Goal: Check status: Check status

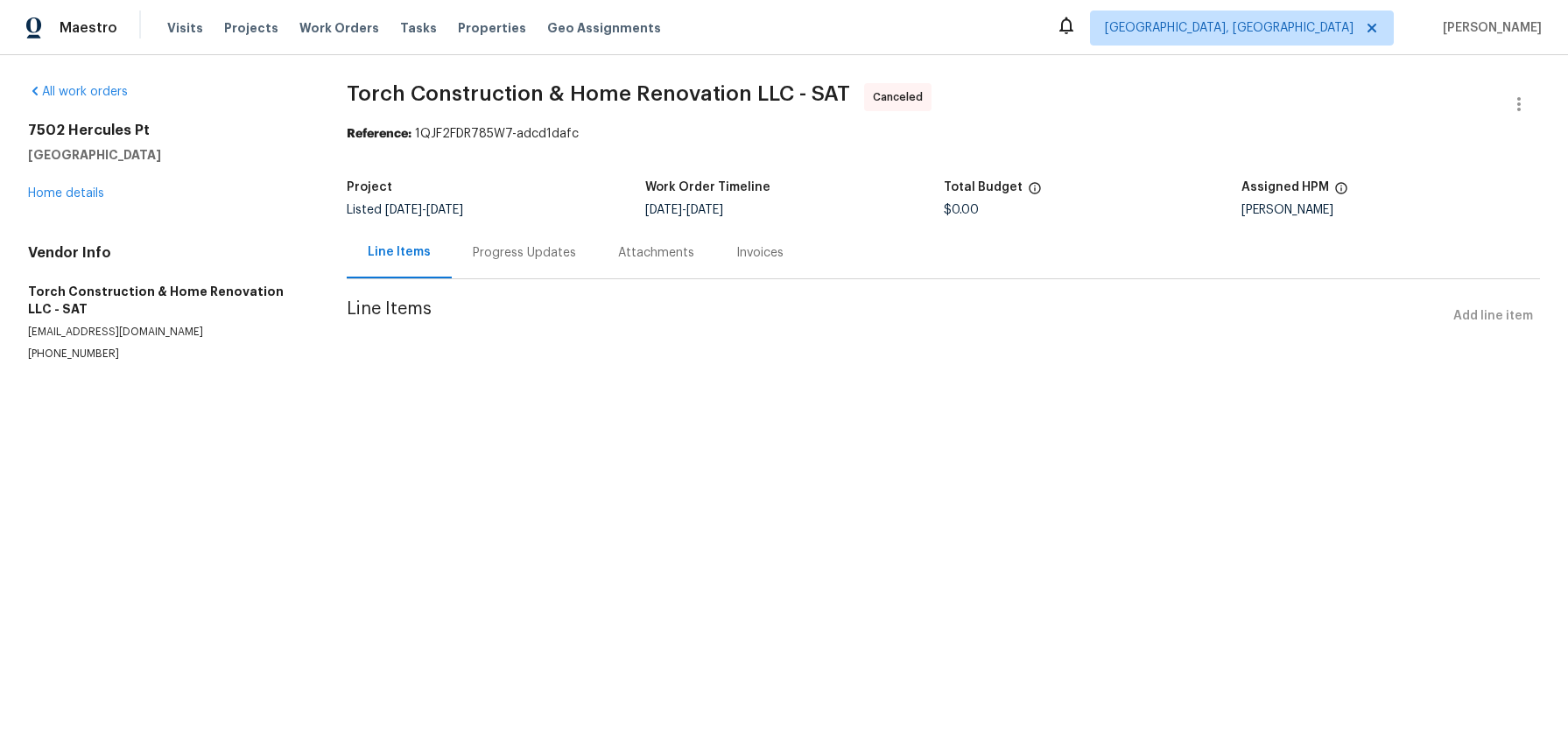
click at [548, 262] on div "Progress Updates" at bounding box center [525, 253] width 103 height 18
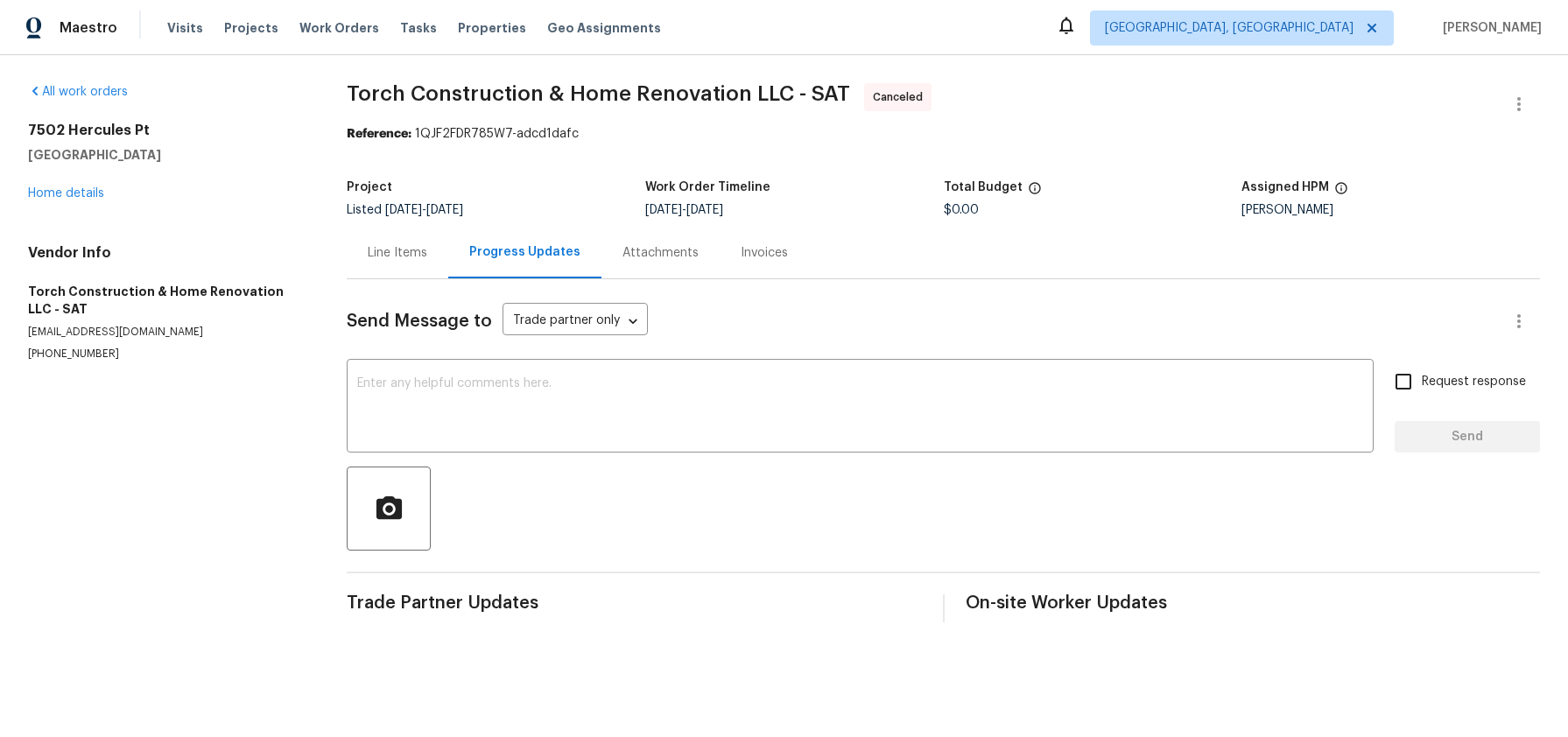
scroll to position [6, 0]
click at [407, 262] on div "Line Items" at bounding box center [398, 253] width 60 height 18
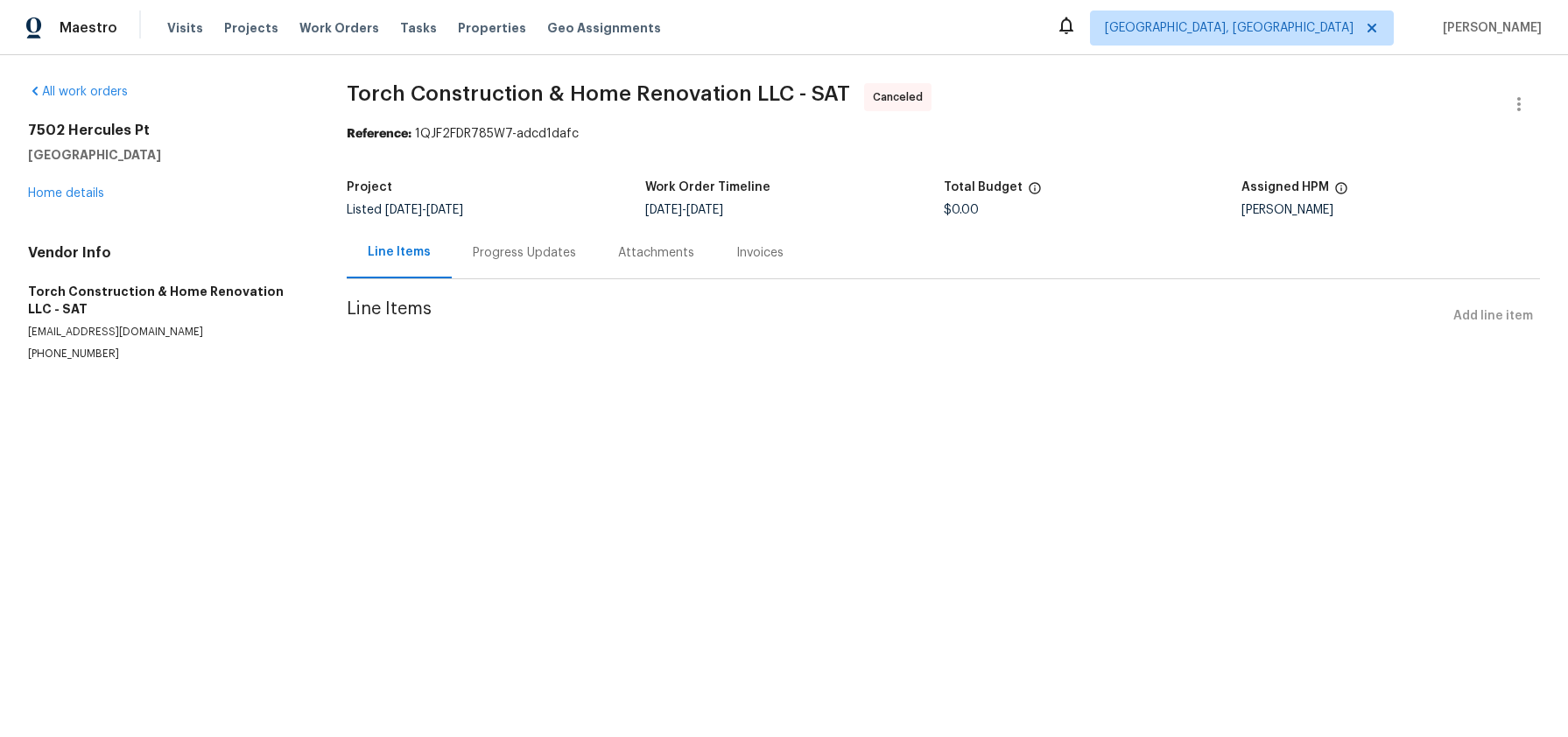
click at [559, 262] on div "Progress Updates" at bounding box center [525, 253] width 103 height 18
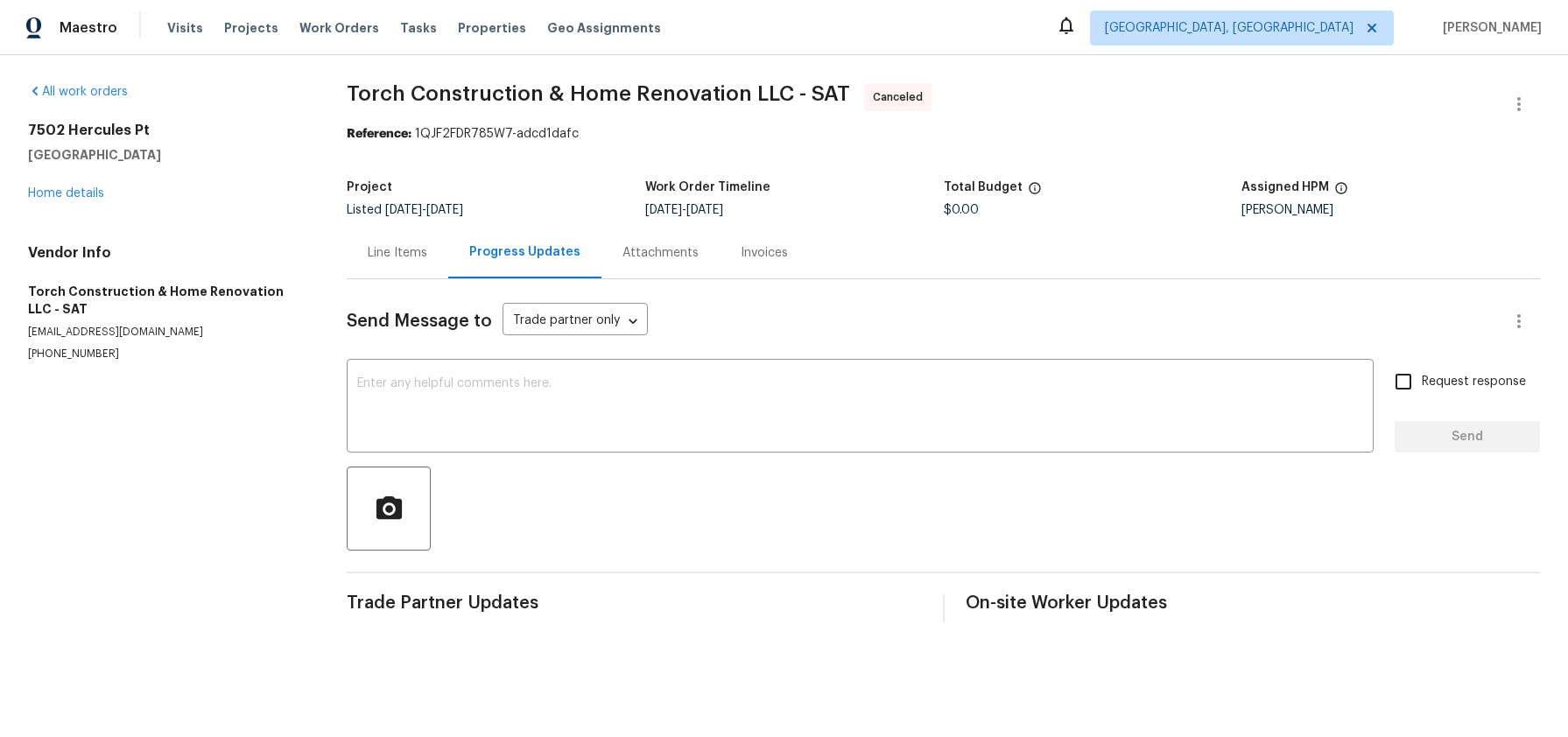
click at [415, 262] on div "Line Items" at bounding box center [398, 253] width 60 height 18
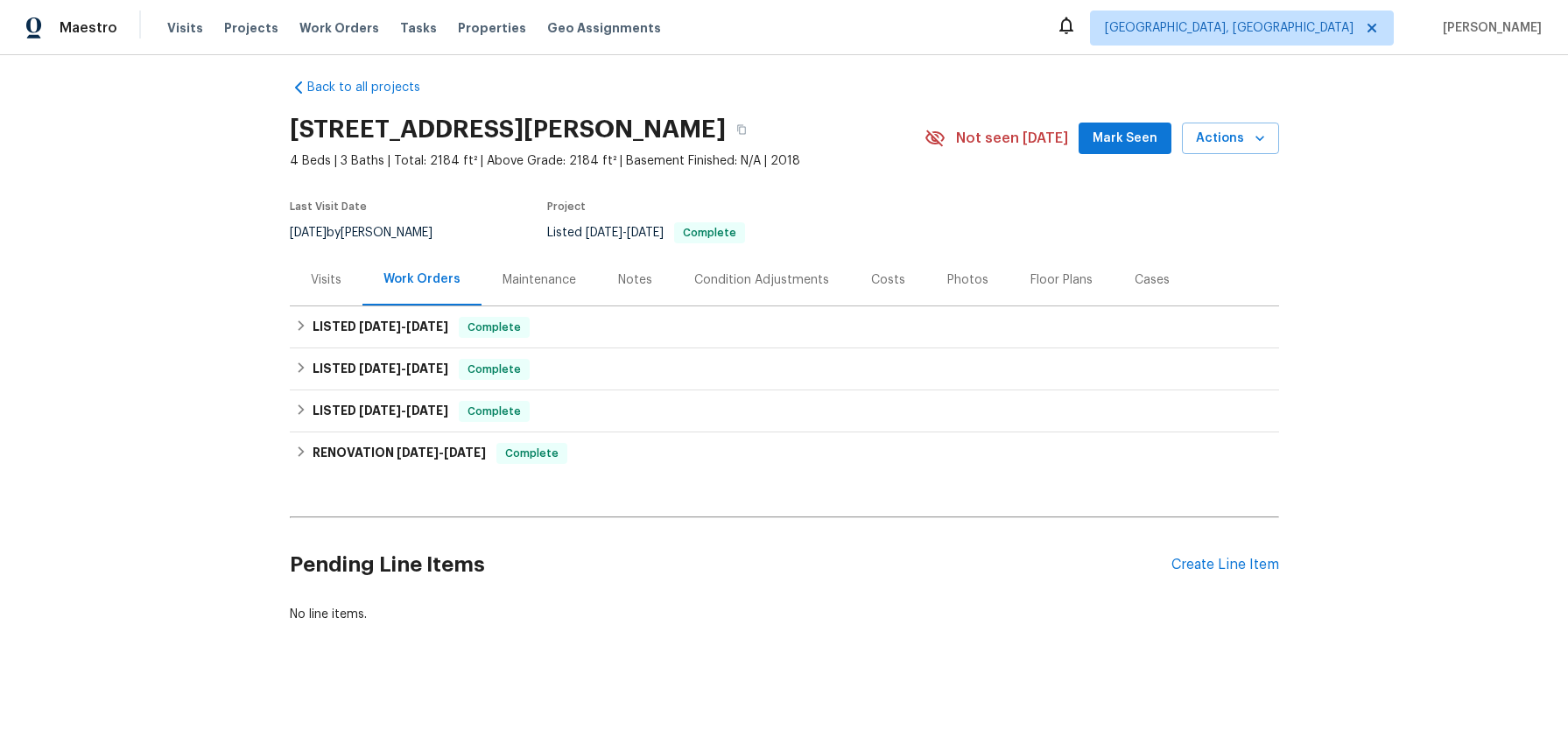
scroll to position [22, 0]
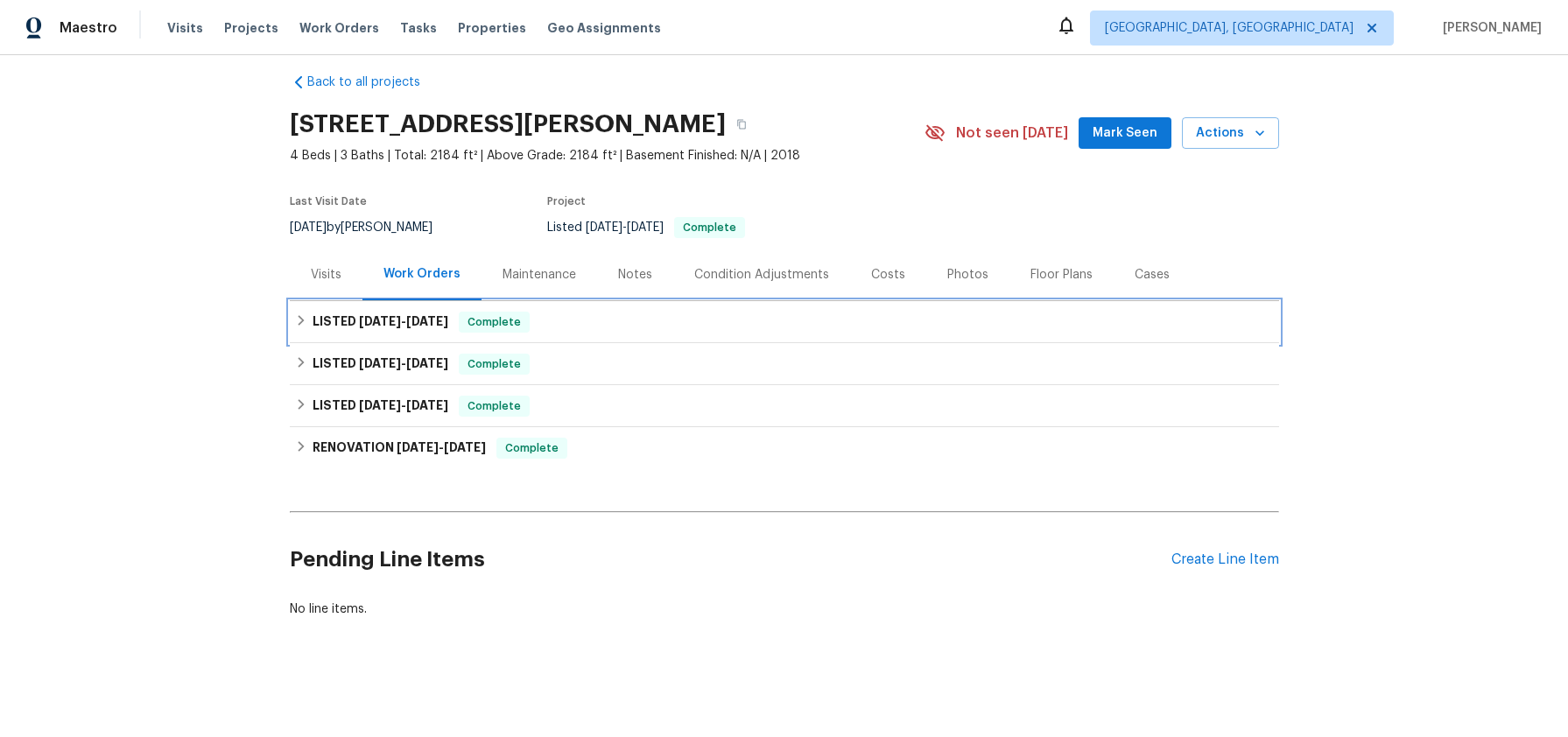
click at [298, 326] on icon at bounding box center [301, 320] width 7 height 10
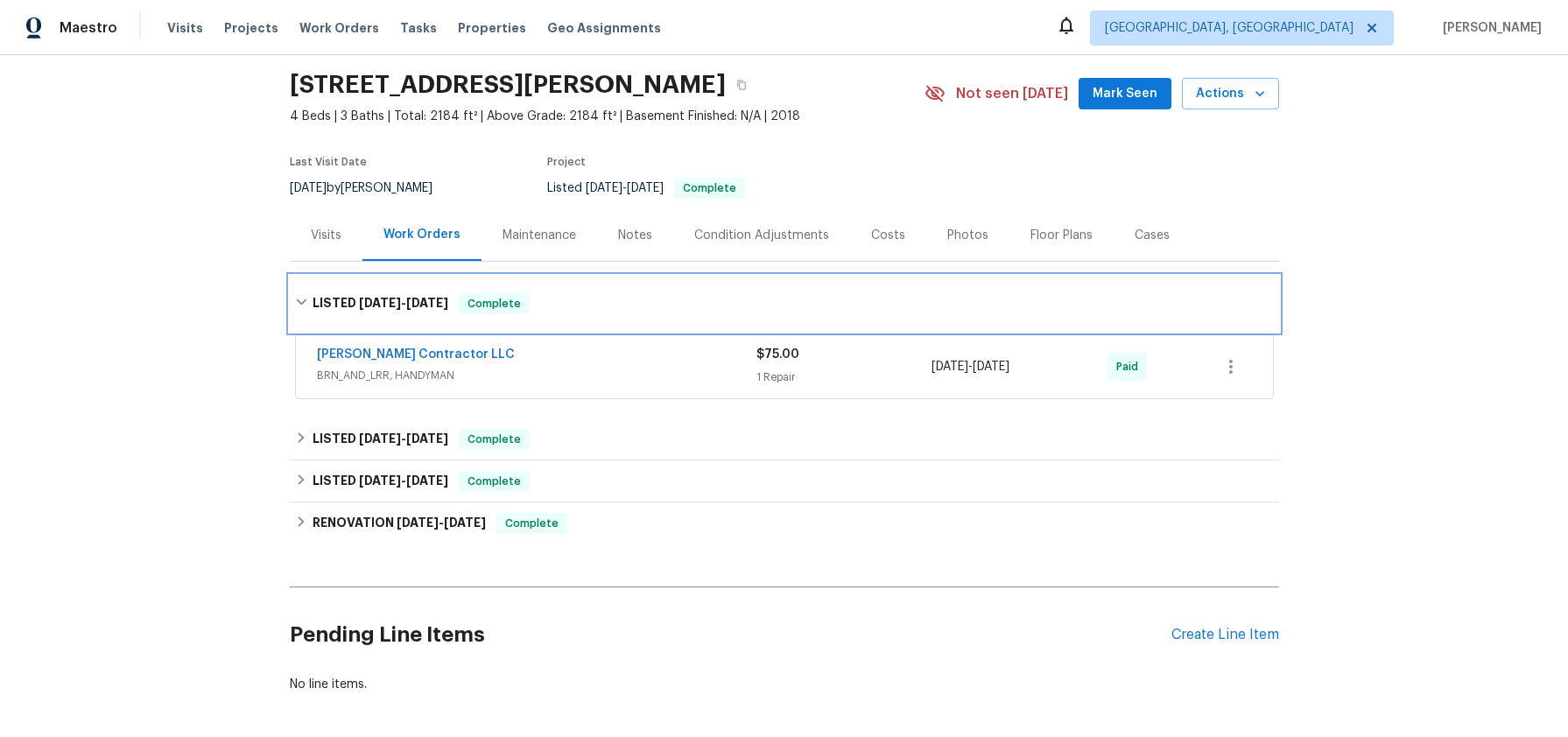
scroll to position [67, 0]
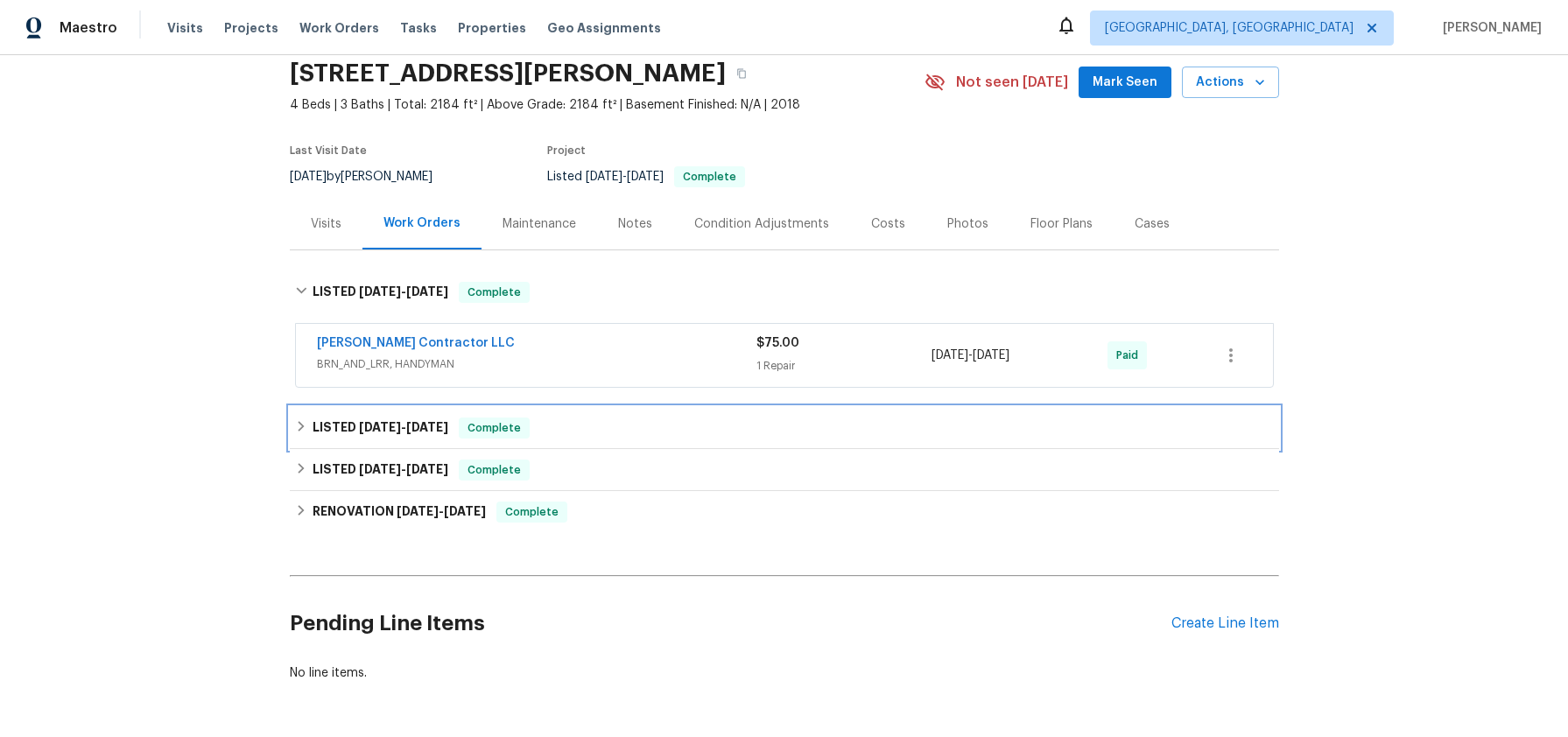
click at [299, 433] on icon at bounding box center [301, 426] width 12 height 12
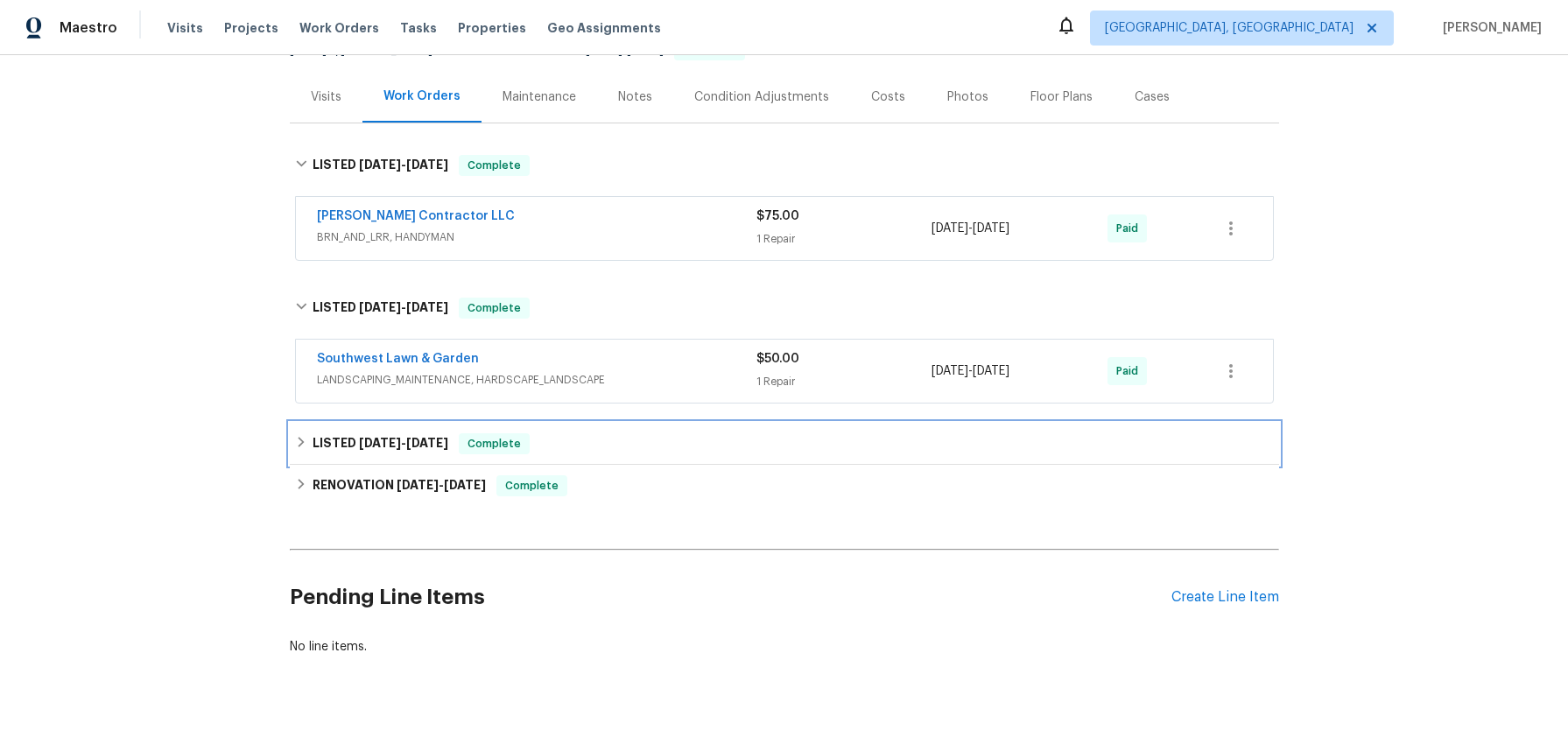
click at [289, 464] on div "LISTED [DATE] - [DATE] Complete" at bounding box center [784, 444] width 989 height 42
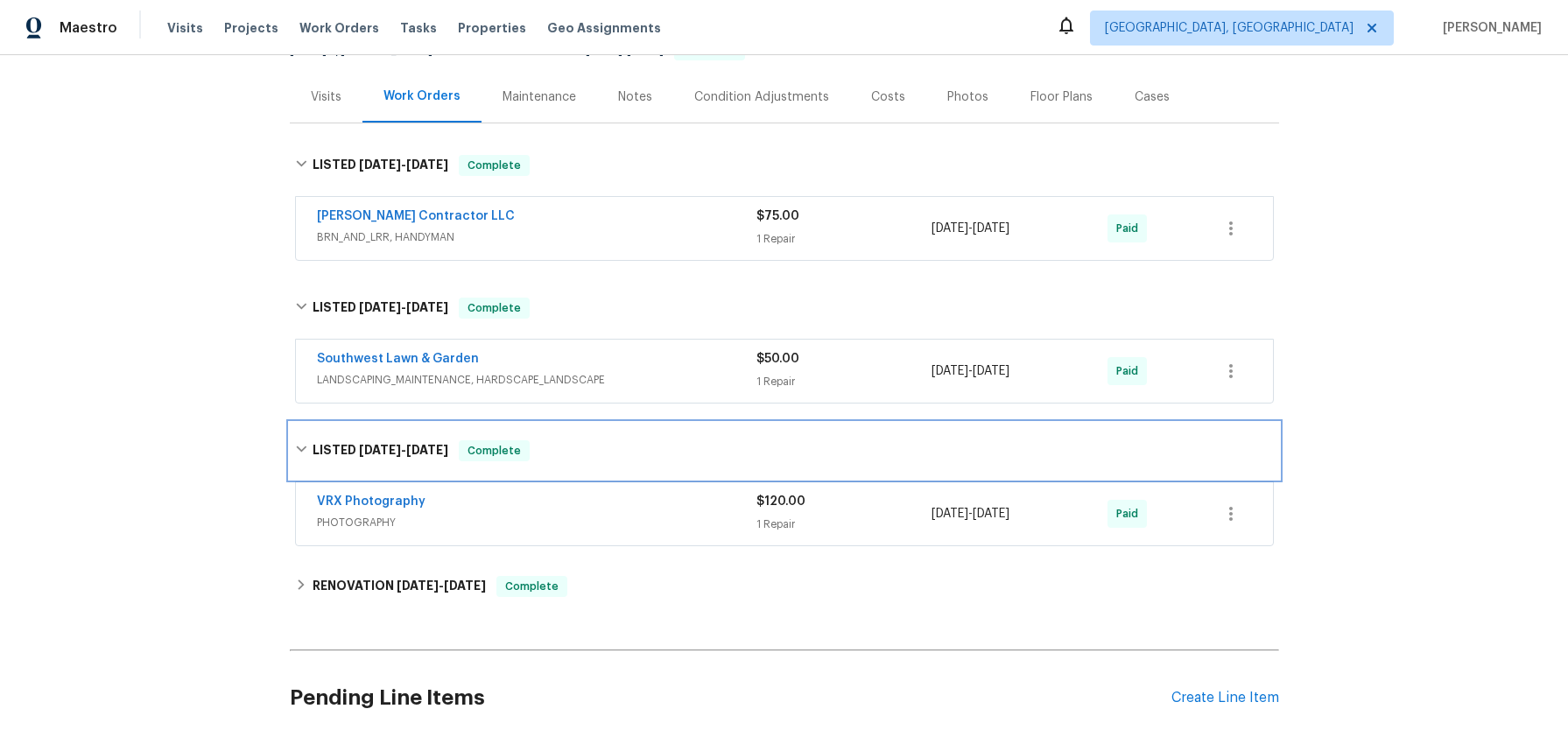
scroll to position [396, 0]
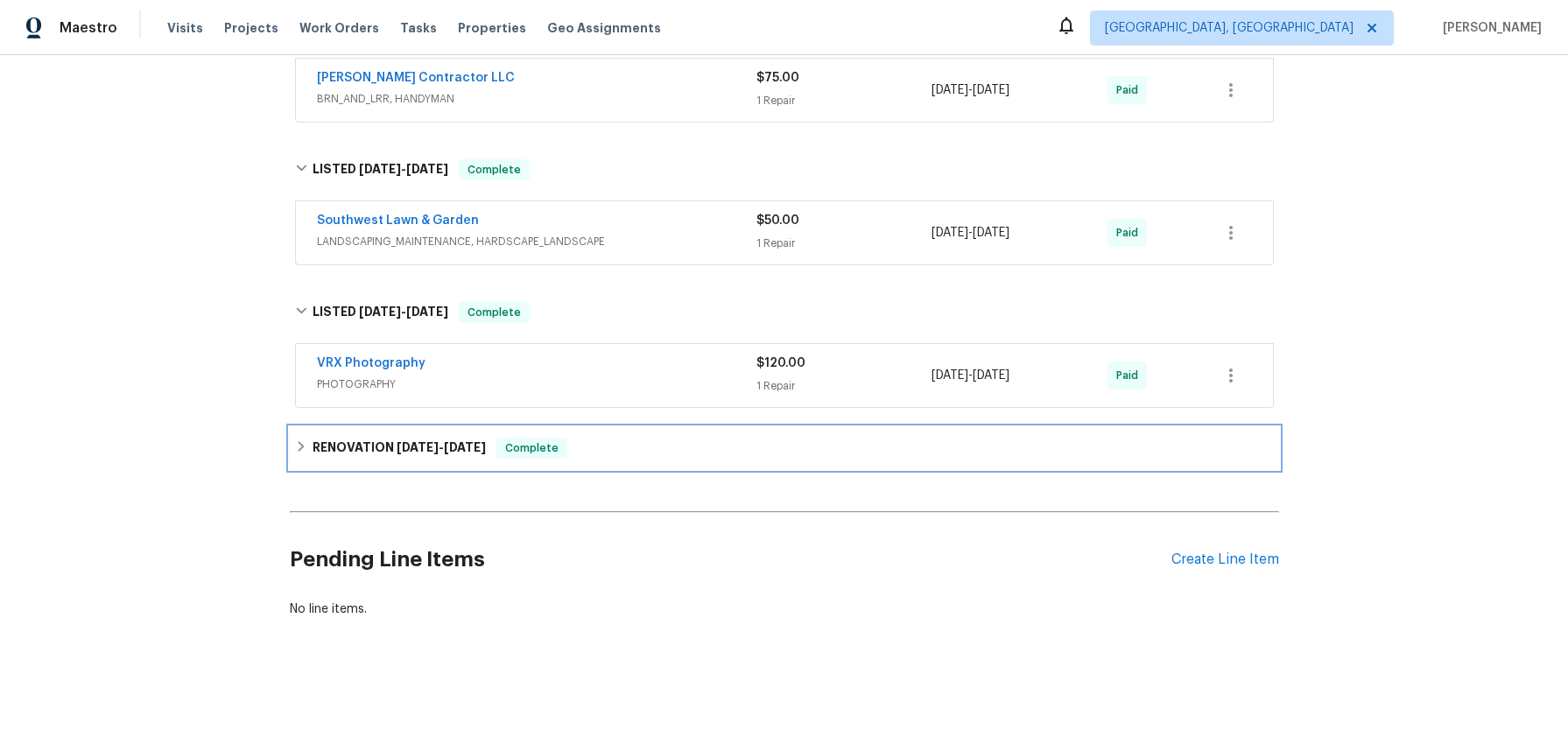
click at [295, 452] on icon at bounding box center [301, 446] width 12 height 12
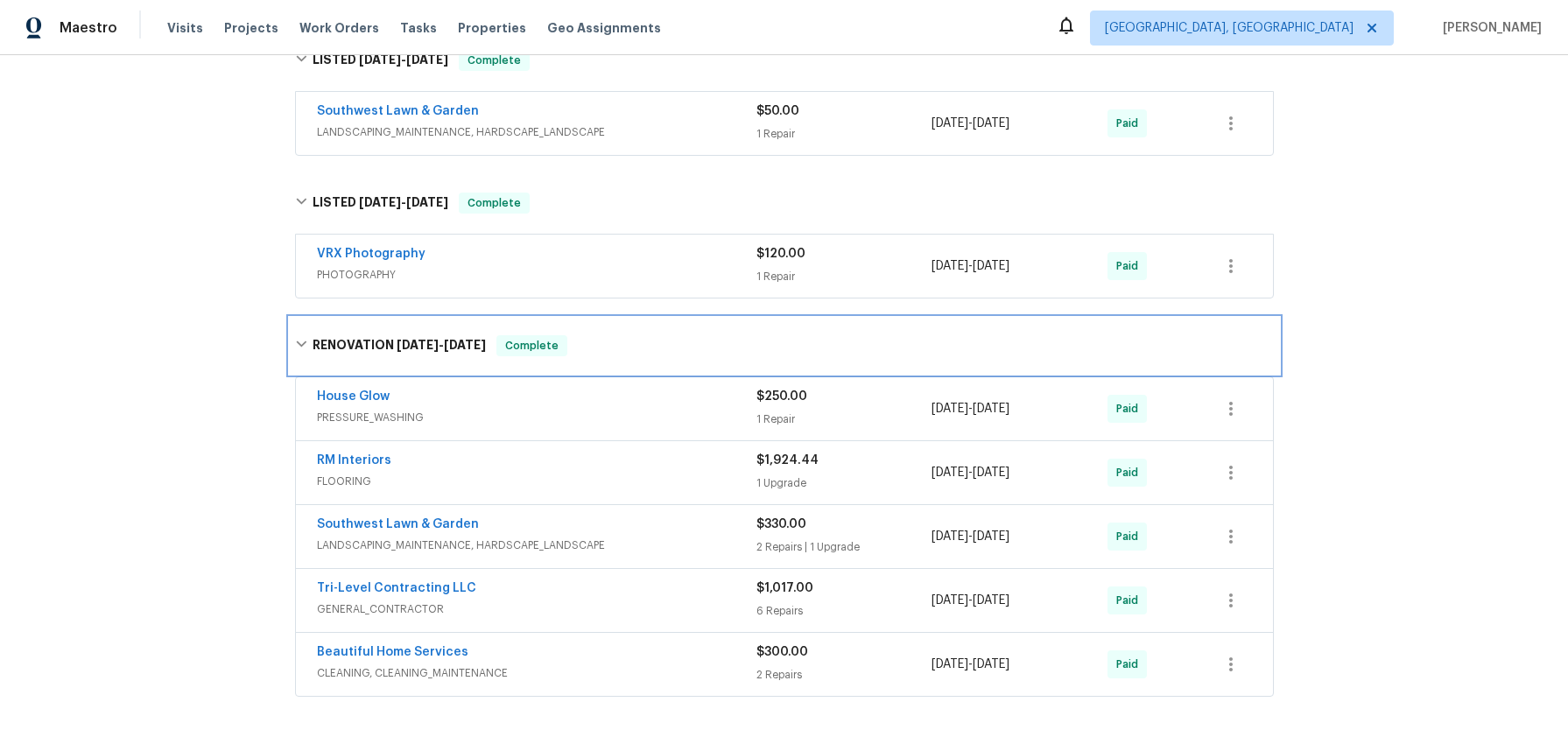
scroll to position [53, 0]
